Goal: Task Accomplishment & Management: Manage account settings

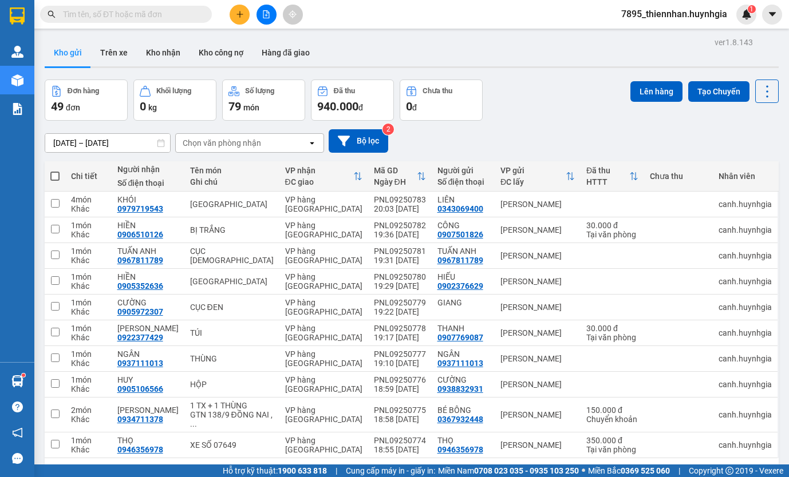
scroll to position [53, 0]
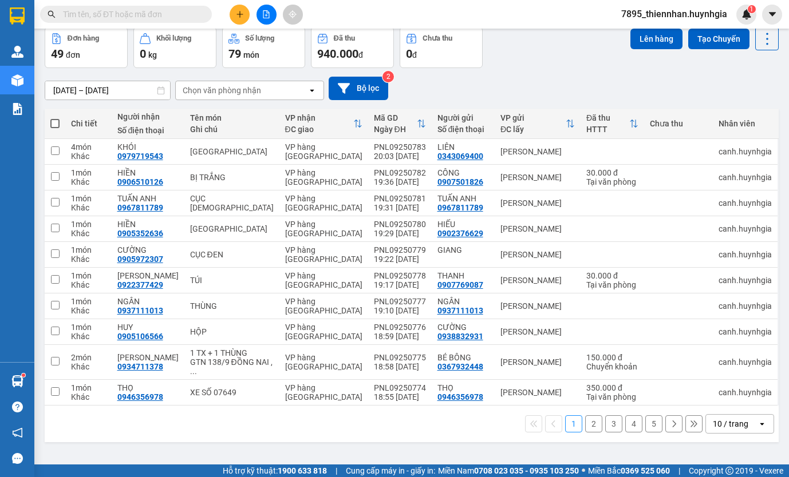
click at [664, 10] on span "7895_thiennhan.huynhgia" at bounding box center [674, 14] width 124 height 14
click at [662, 30] on span "Đăng xuất" at bounding box center [679, 35] width 100 height 13
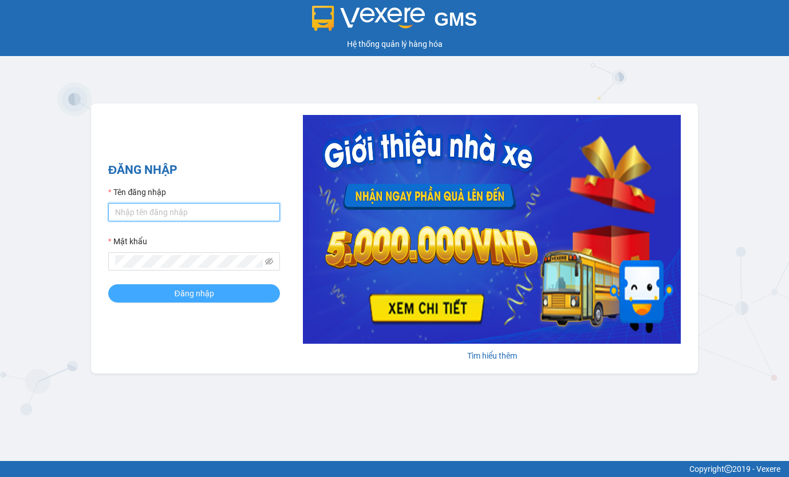
type input "thiennhan.huynhgia"
click at [207, 291] on span "Đăng nhập" at bounding box center [194, 293] width 40 height 13
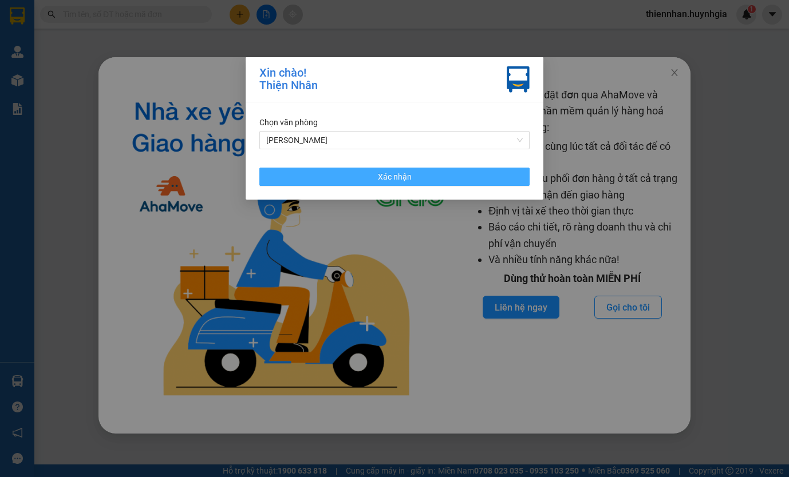
click at [348, 174] on button "Xác nhận" at bounding box center [394, 177] width 270 height 18
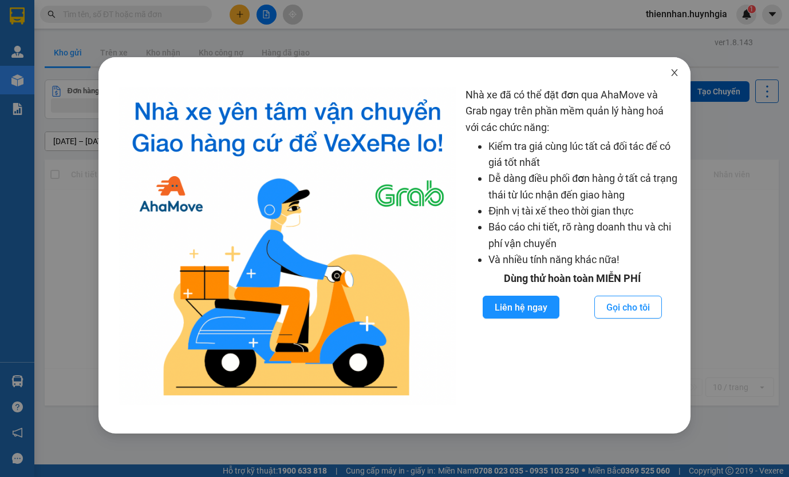
click at [678, 76] on icon "close" at bounding box center [674, 72] width 9 height 9
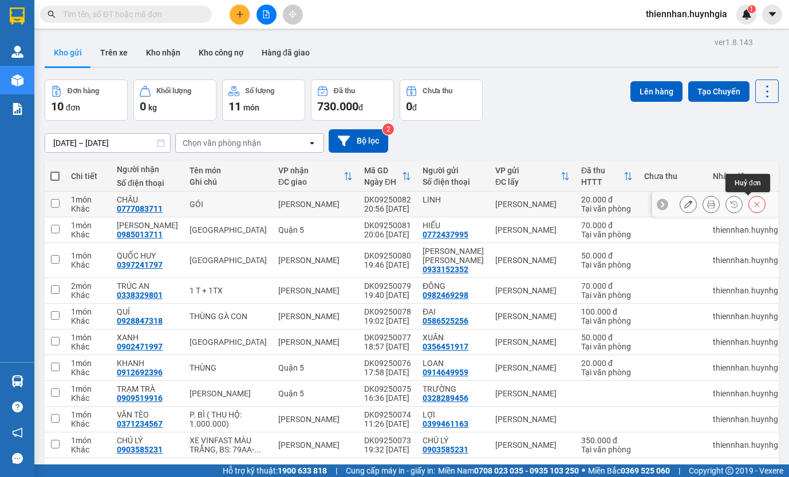
click at [753, 204] on icon at bounding box center [757, 204] width 8 height 8
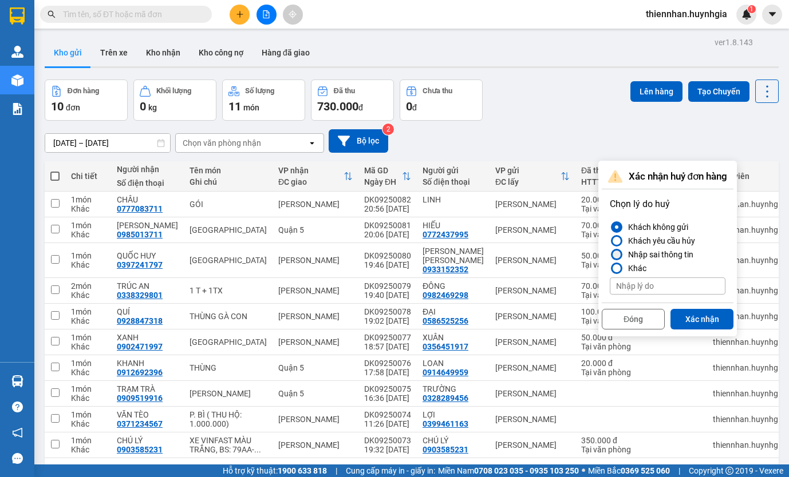
click at [616, 251] on div at bounding box center [617, 255] width 8 height 8
click at [610, 255] on input "Nhập sai thông tin" at bounding box center [610, 255] width 0 height 0
click at [681, 318] on button "Xác nhận" at bounding box center [701, 319] width 63 height 21
